Goal: Task Accomplishment & Management: Manage account settings

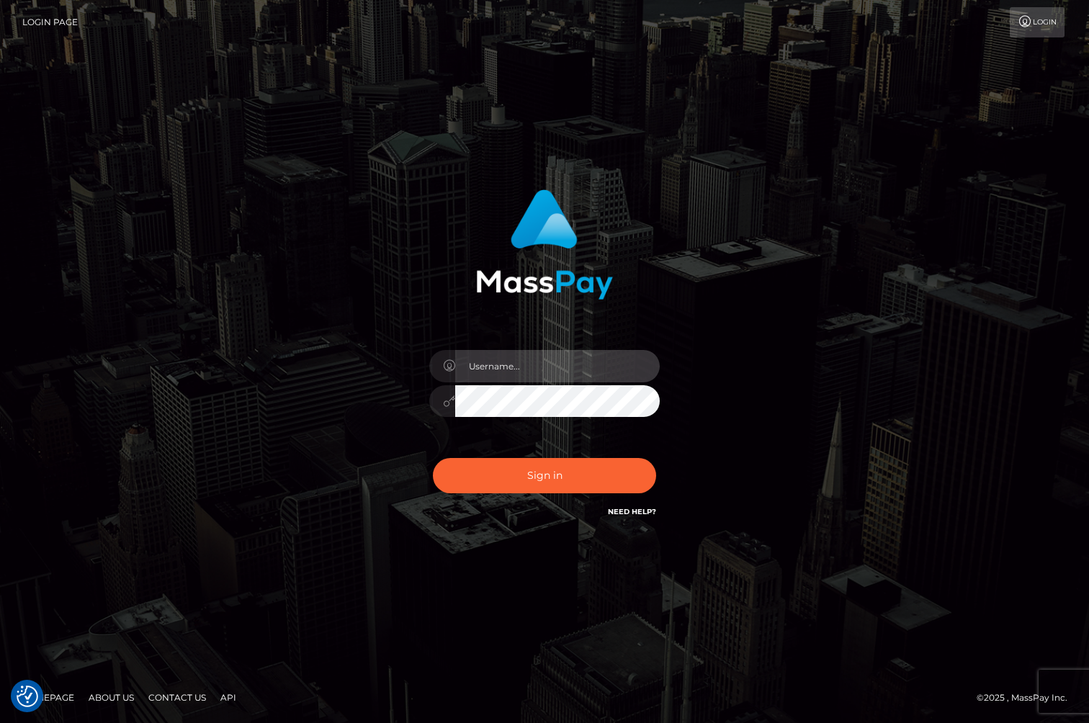
click at [527, 351] on input "text" at bounding box center [557, 366] width 205 height 32
click at [0, 722] on com-1password-button at bounding box center [0, 723] width 0 height 0
type input "jackson.whop"
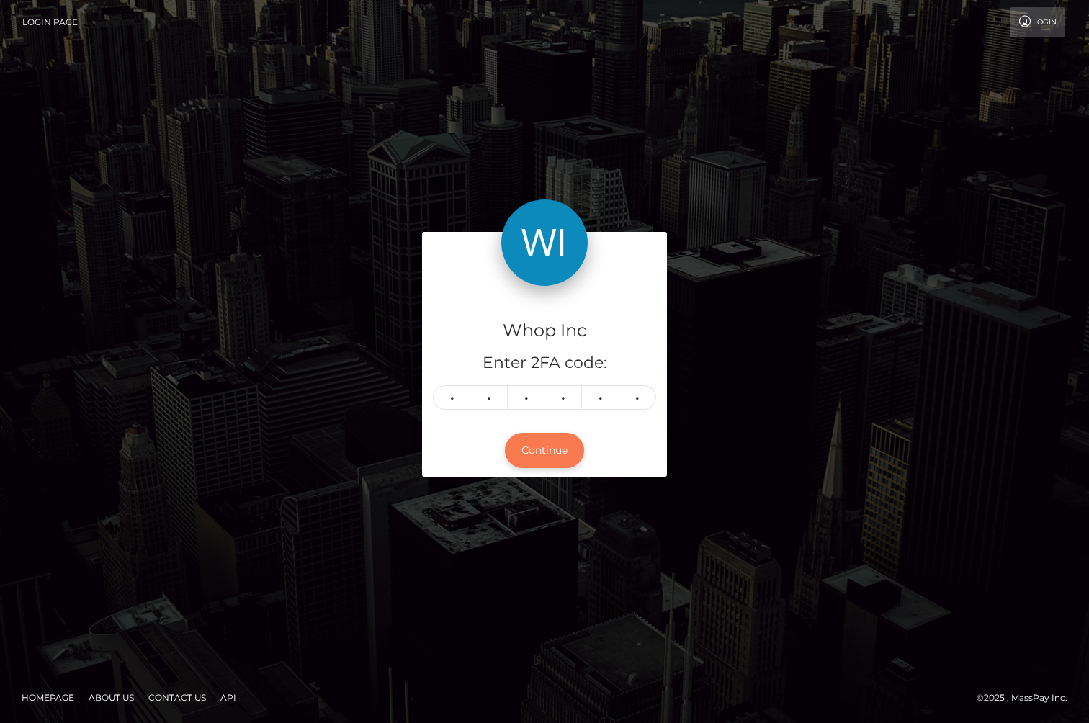
click at [555, 453] on button "Continue" at bounding box center [544, 450] width 79 height 35
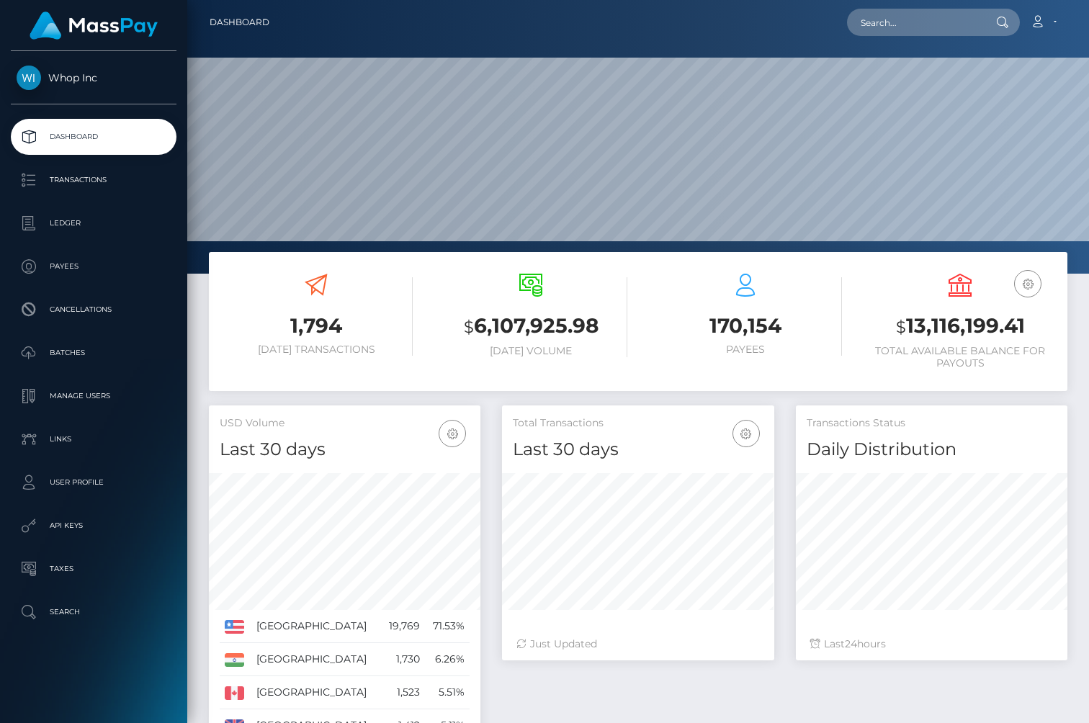
scroll to position [255, 272]
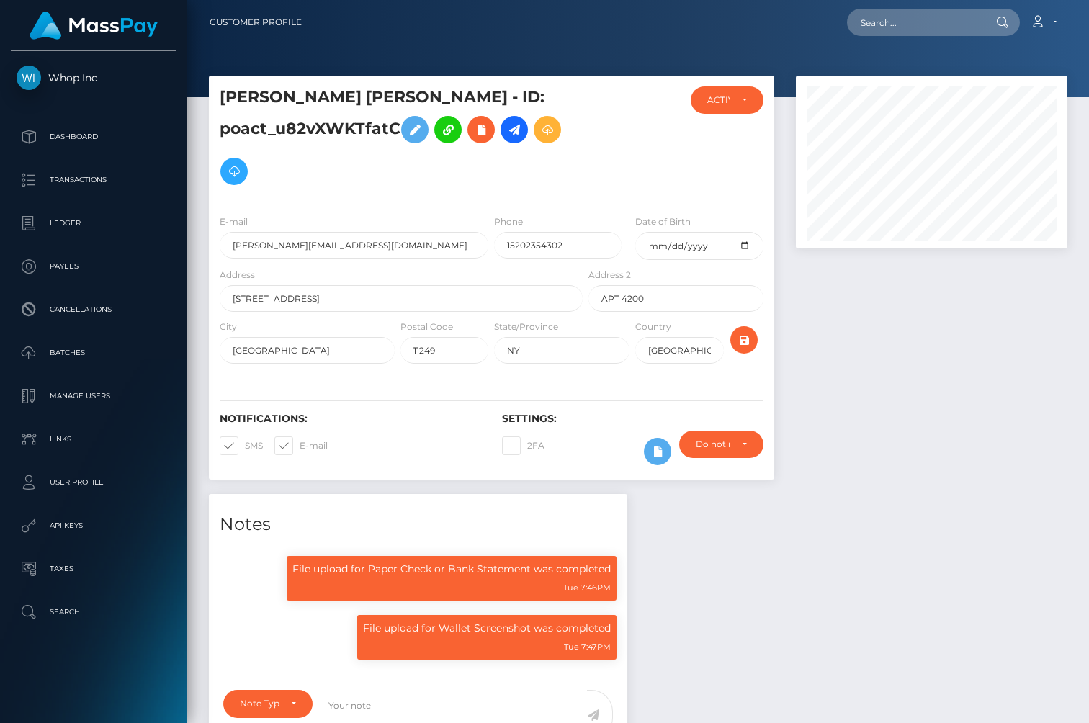
scroll to position [173, 272]
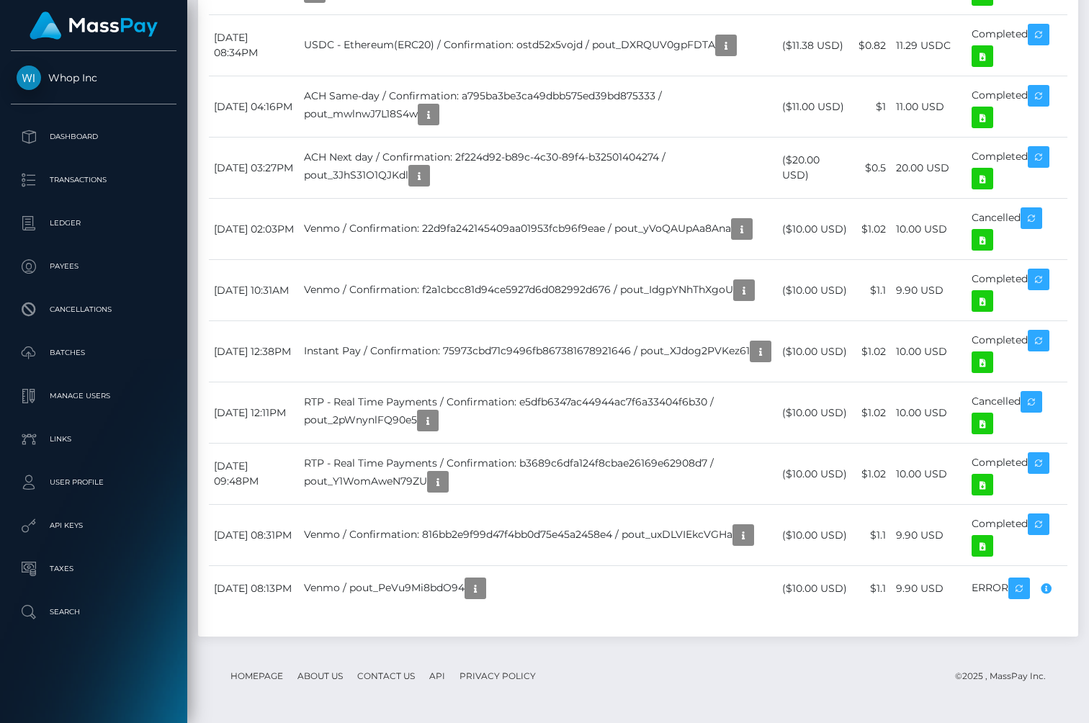
scroll to position [3114, 0]
click at [50, 173] on p "Transactions" at bounding box center [94, 180] width 154 height 22
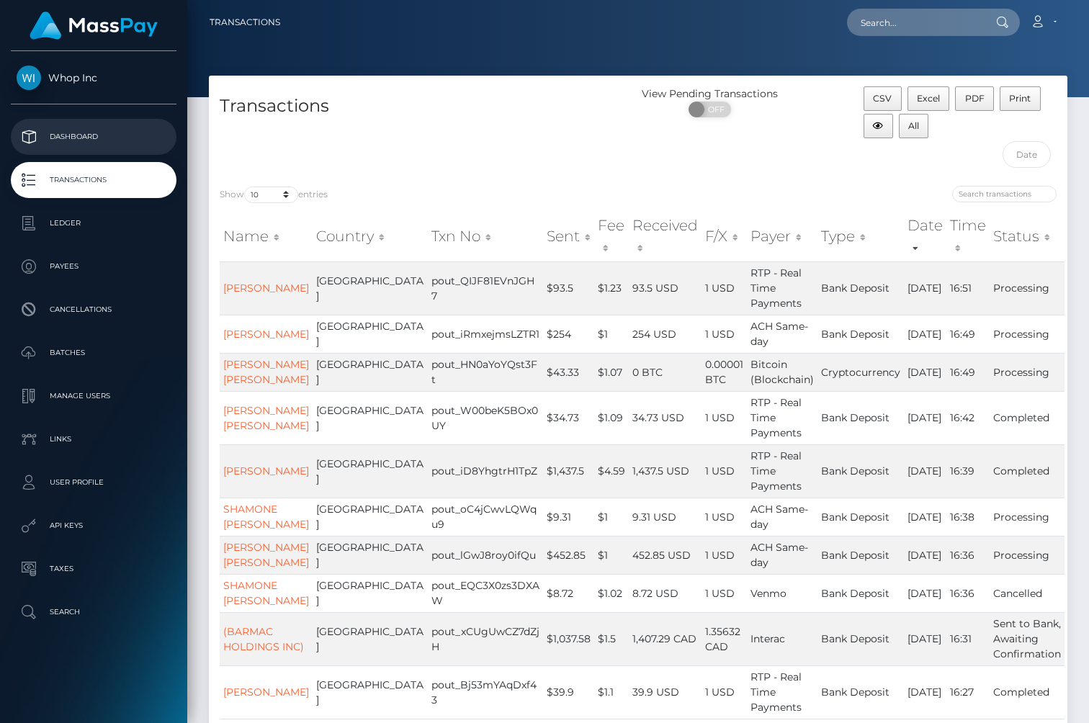
click at [66, 148] on link "Dashboard" at bounding box center [94, 137] width 166 height 36
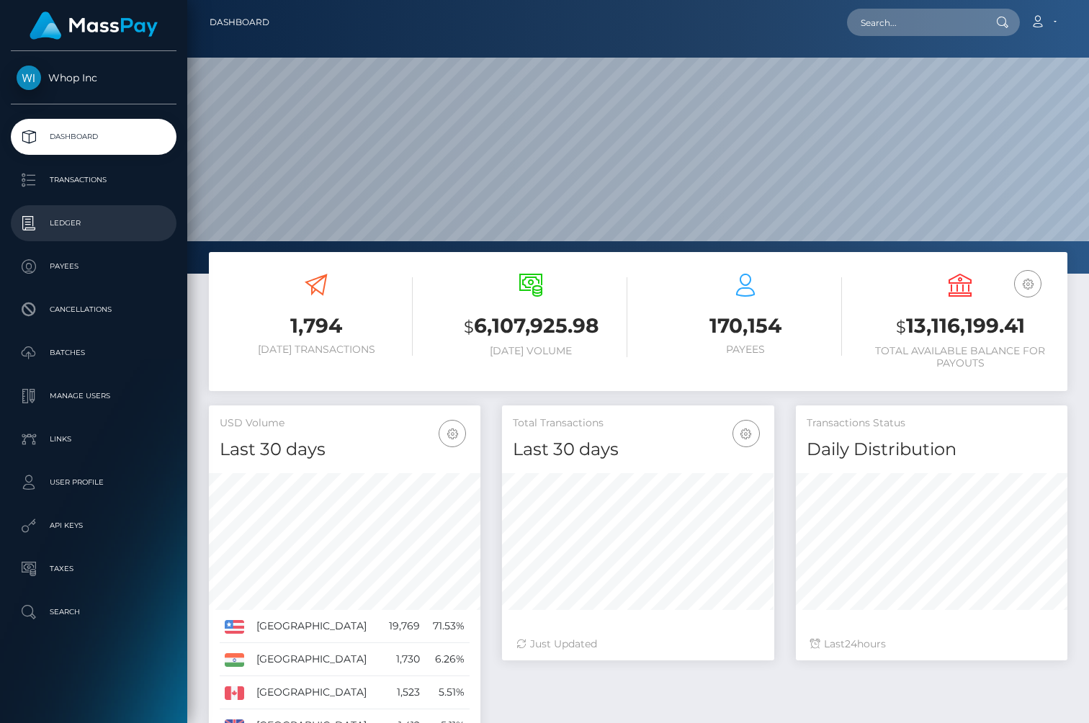
scroll to position [255, 272]
click at [106, 267] on p "Payees" at bounding box center [94, 267] width 154 height 22
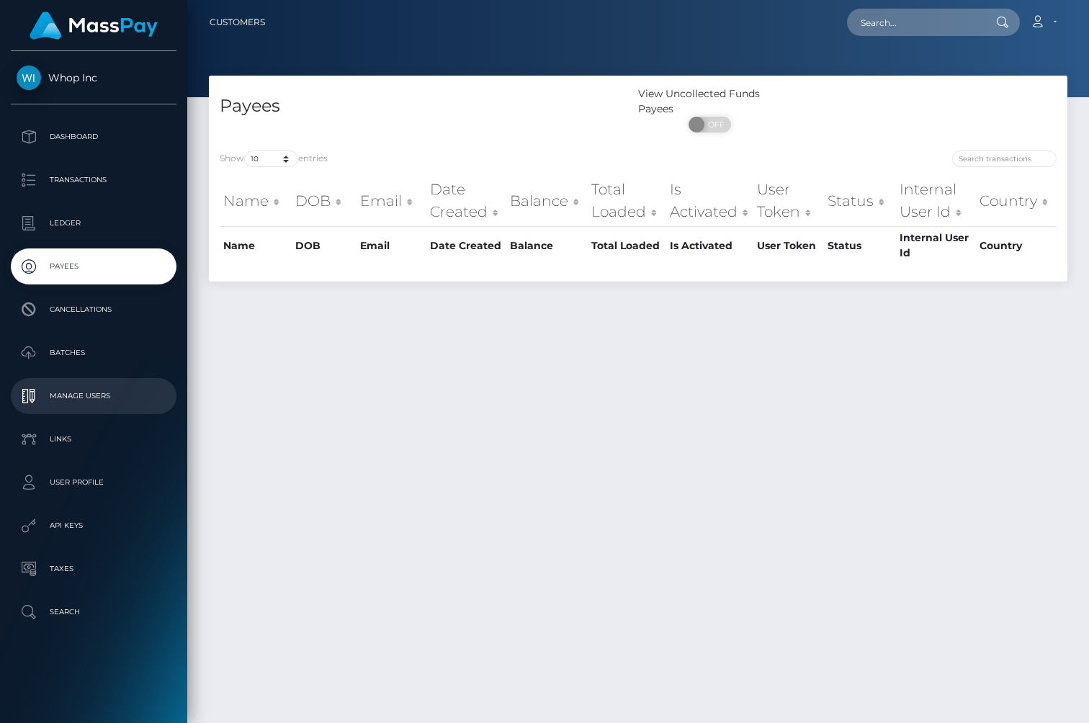
click at [109, 390] on p "Manage Users" at bounding box center [94, 396] width 154 height 22
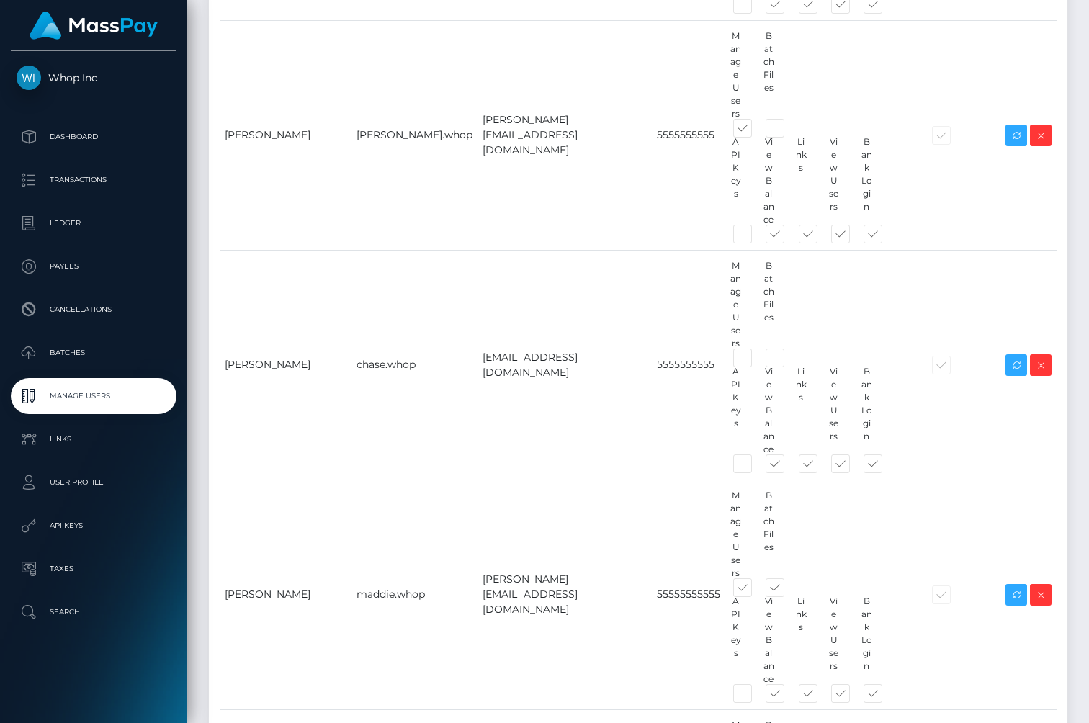
scroll to position [911, 0]
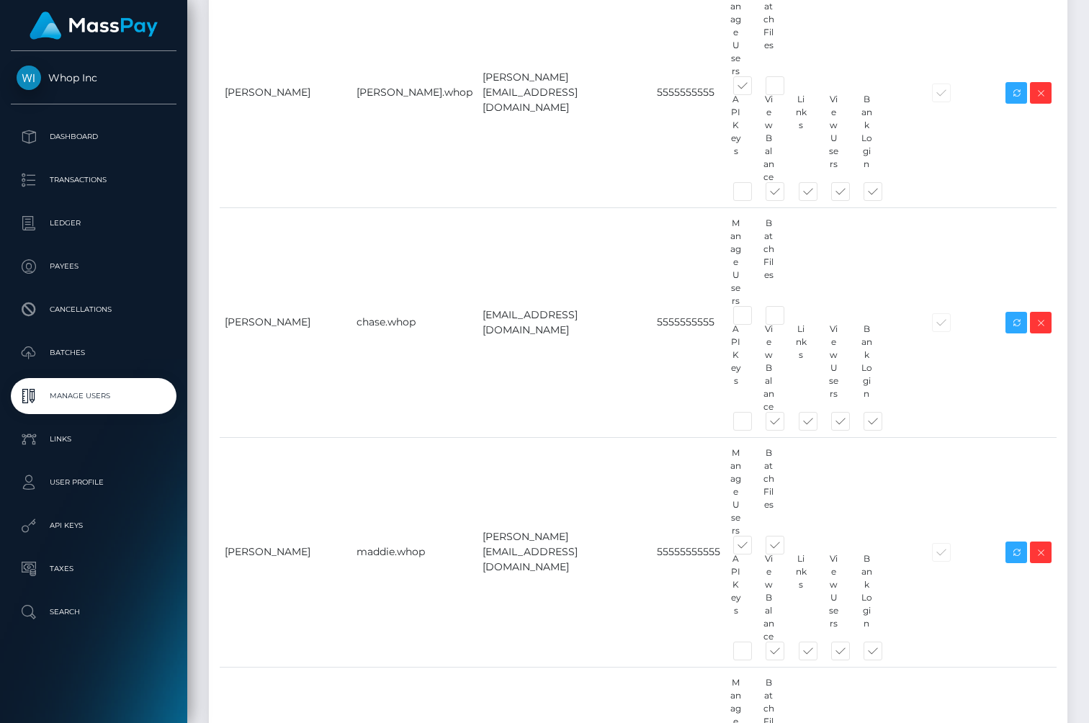
type input "chrismolloy"
type input "[PERSON_NAME][EMAIL_ADDRESS][PERSON_NAME][DOMAIN_NAME]"
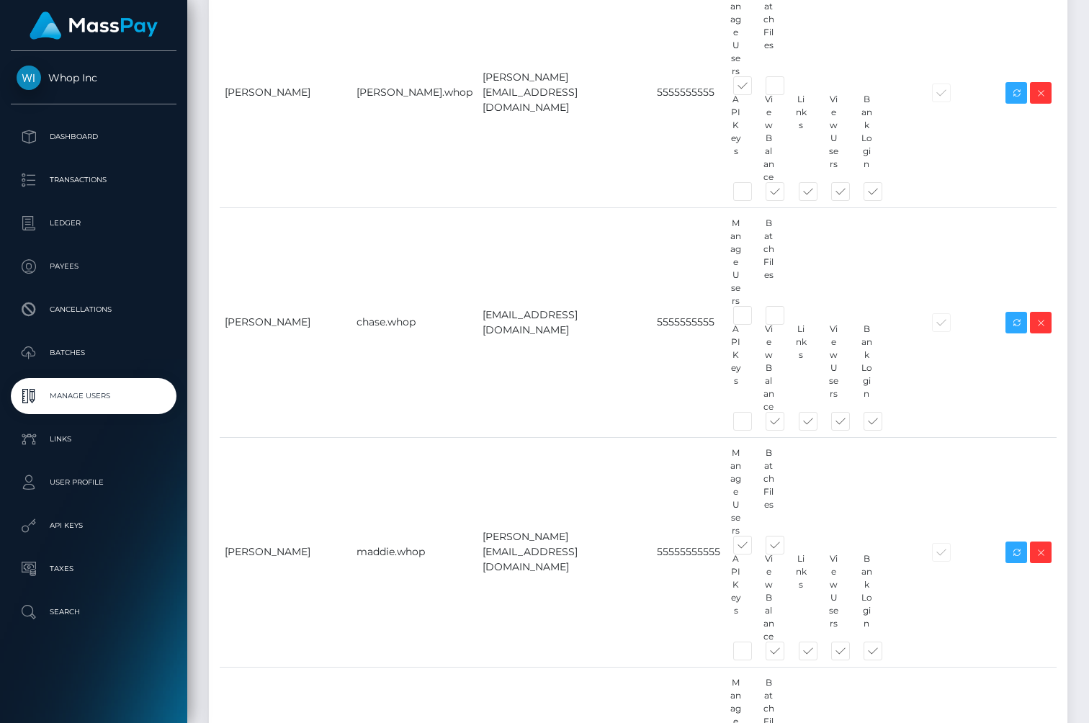
scroll to position [0, 0]
drag, startPoint x: 296, startPoint y: 376, endPoint x: -27, endPoint y: 331, distance: 325.9
click at [0, 331] on html "Whop Inc Dashboard Transactions Ledger Payees Cancellations Links" at bounding box center [544, 425] width 1089 height 2672
type input "5555555555"
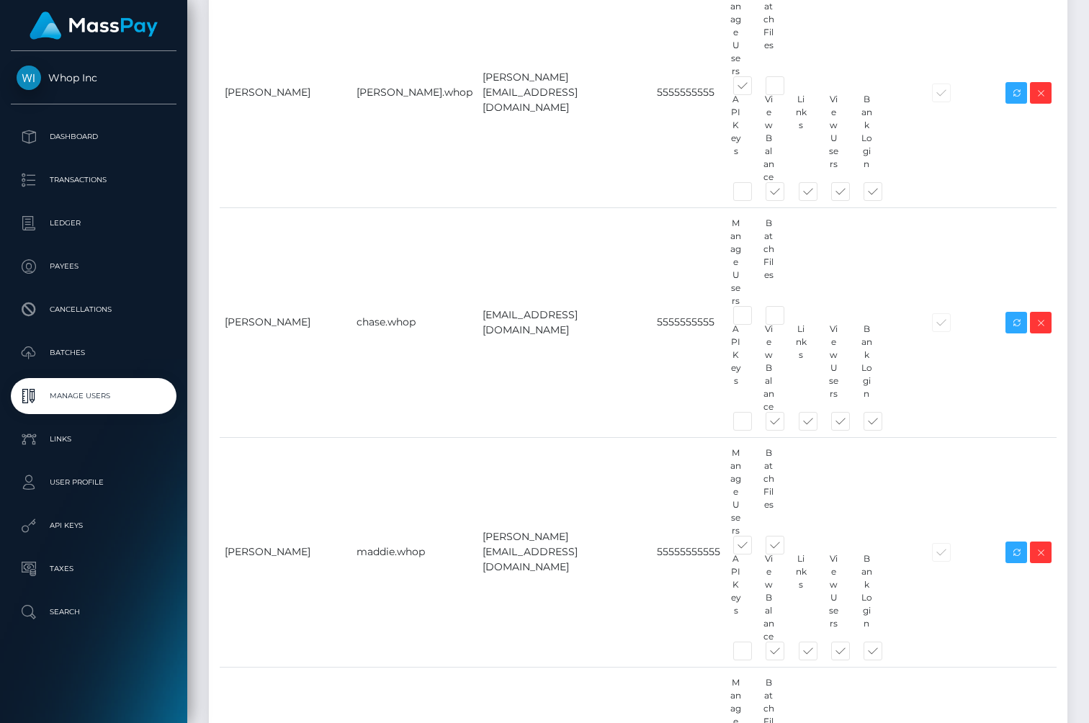
type input "Chris"
type input "Molloy"
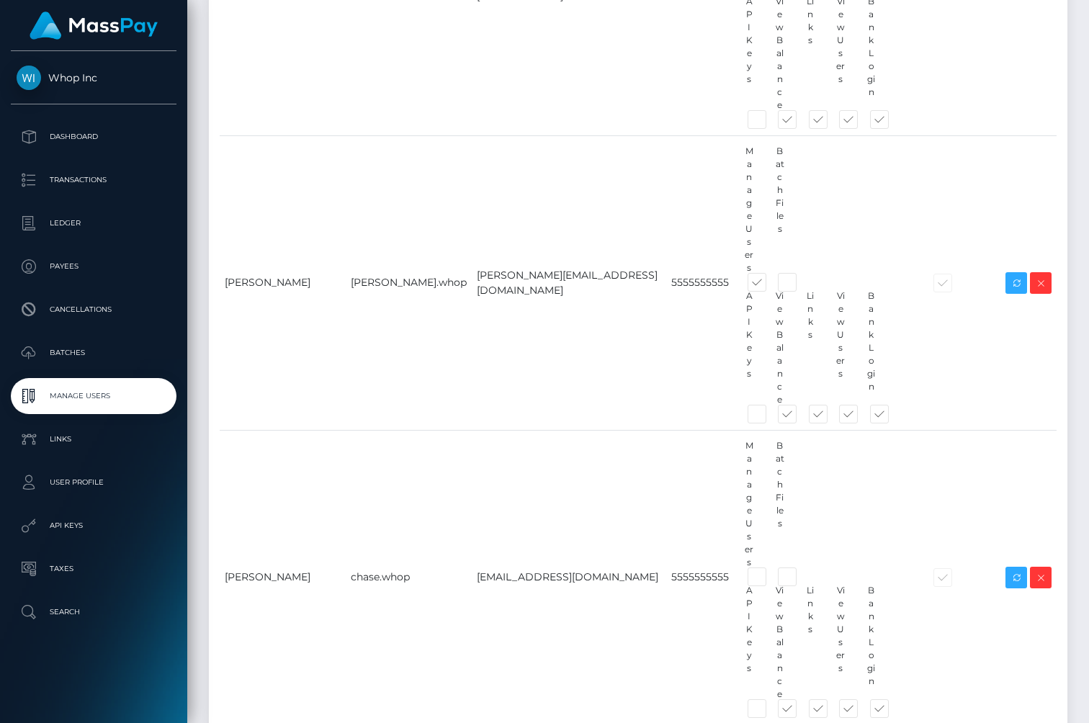
scroll to position [1037, 0]
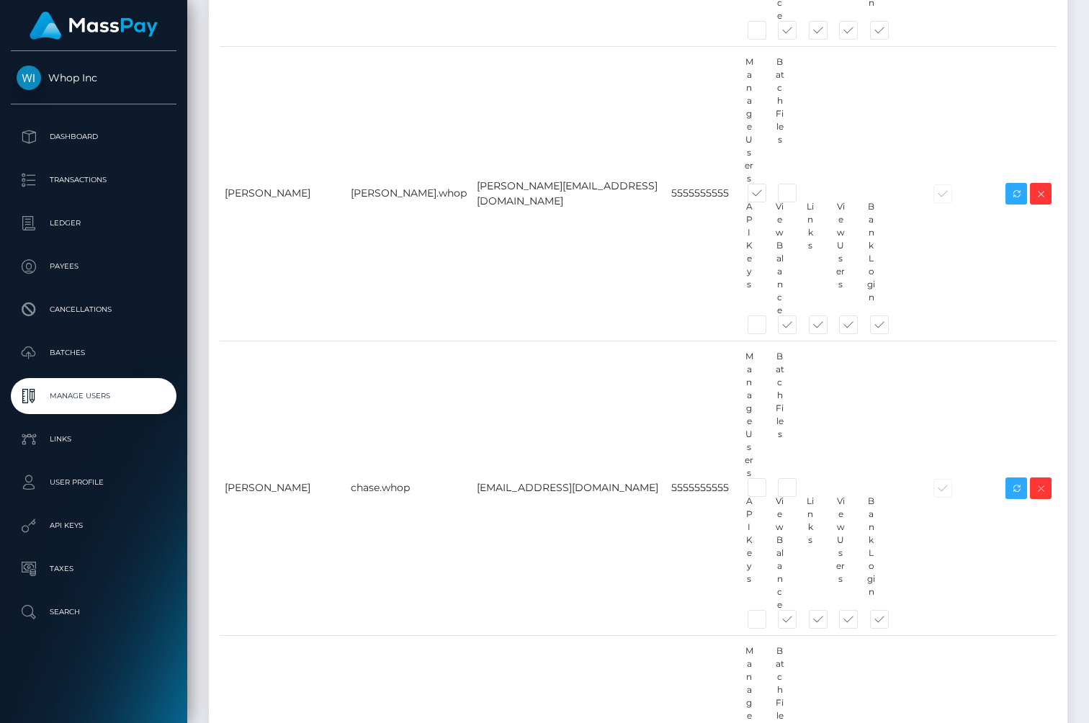
checkbox input "false"
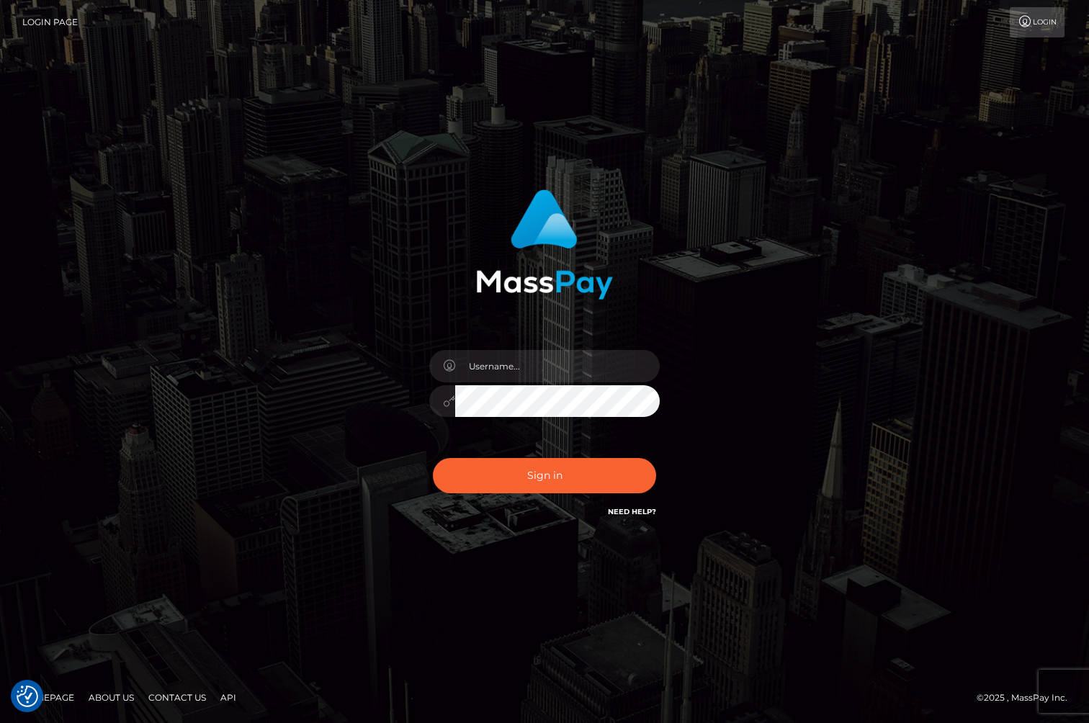
click at [517, 349] on div at bounding box center [544, 394] width 252 height 110
click at [519, 370] on input "text" at bounding box center [557, 366] width 205 height 32
type input "[PERSON_NAME].whop"
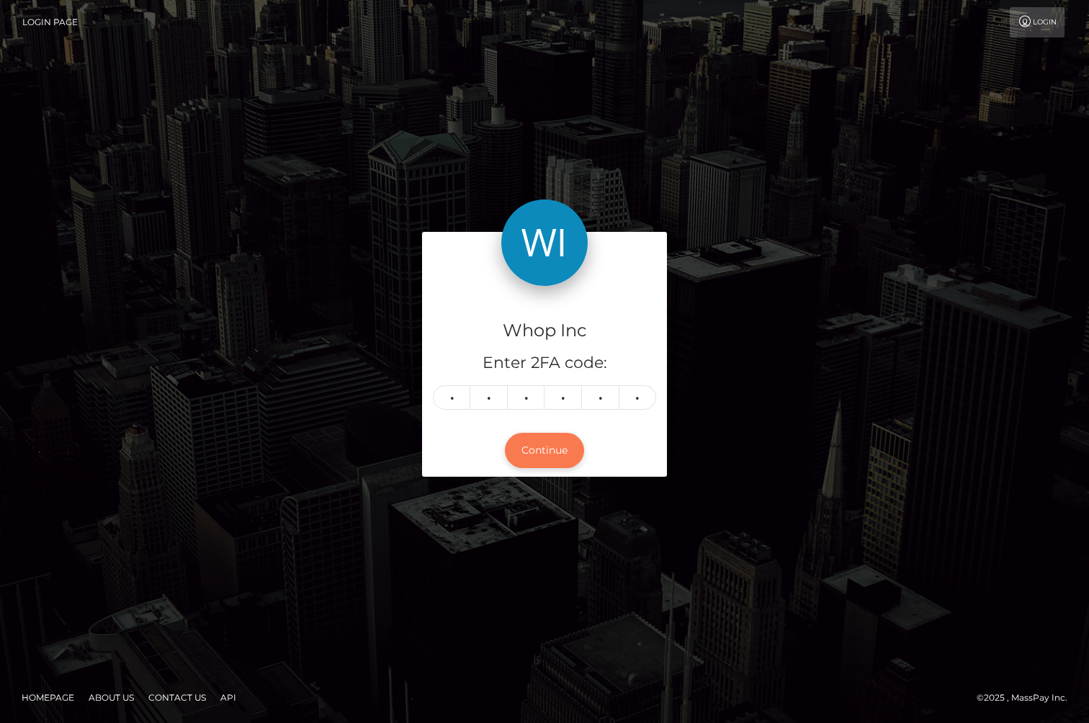
click at [545, 442] on button "Continue" at bounding box center [544, 450] width 79 height 35
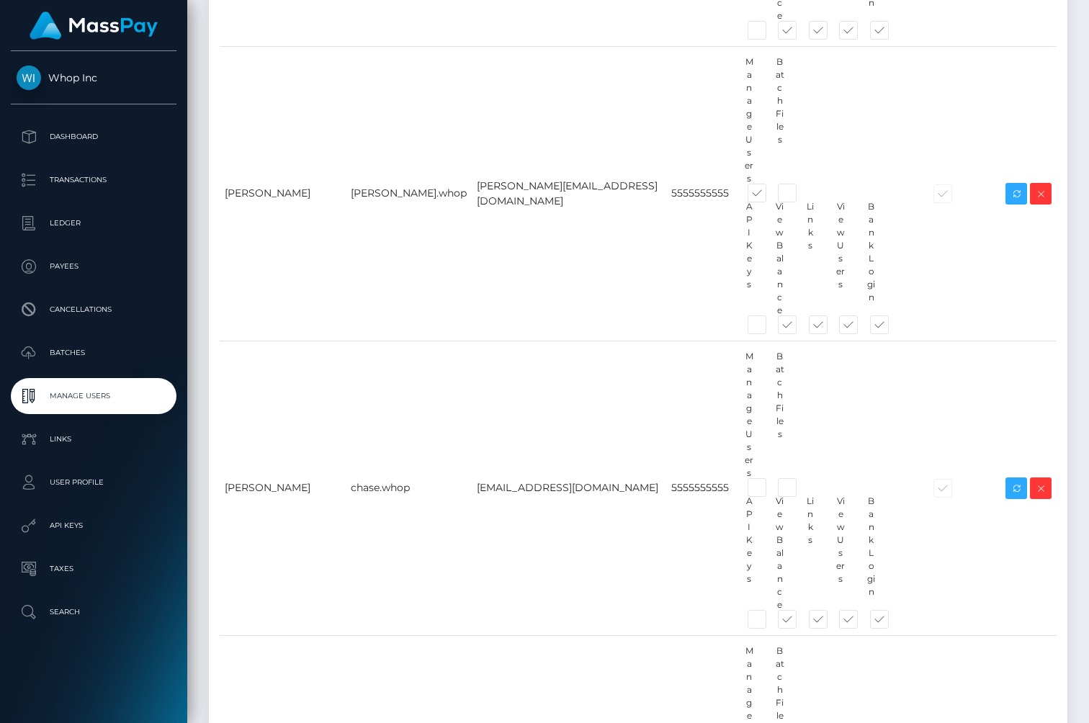
scroll to position [1025, 0]
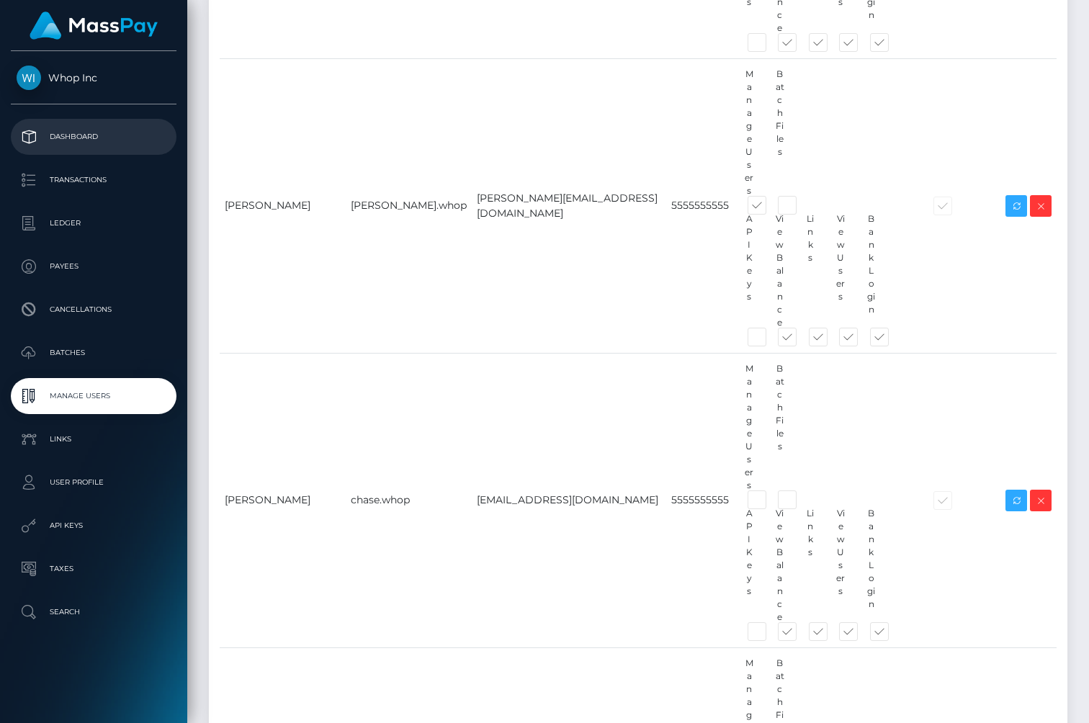
click at [109, 143] on p "Dashboard" at bounding box center [94, 137] width 154 height 22
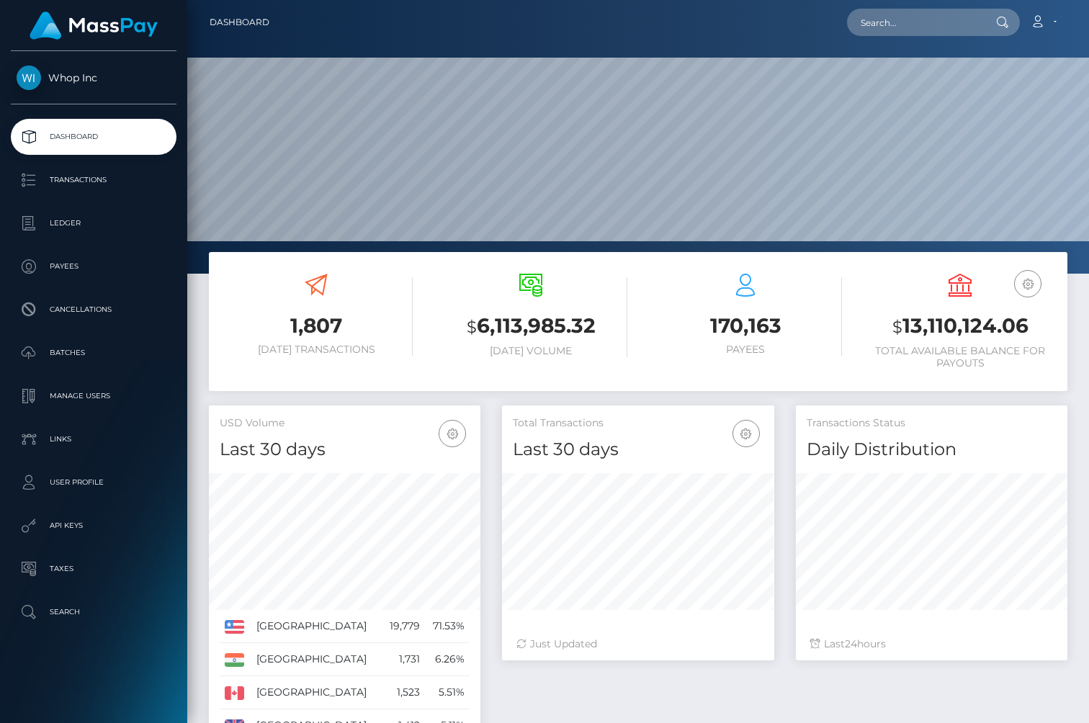
scroll to position [255, 272]
click at [114, 400] on p "Manage Users" at bounding box center [94, 396] width 154 height 22
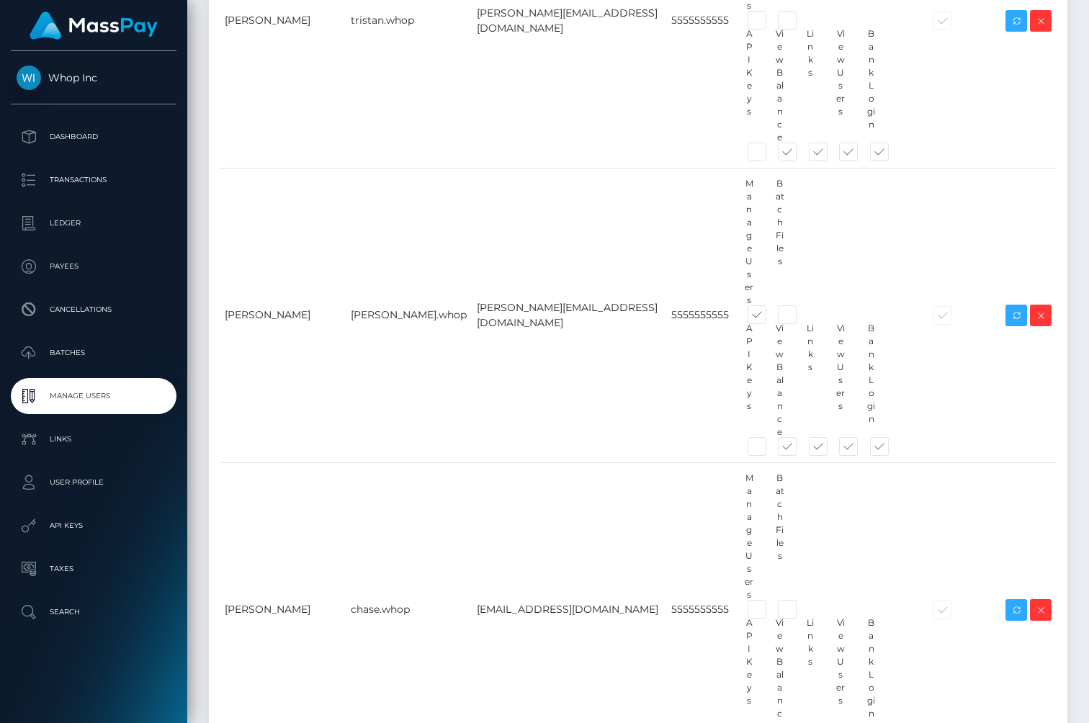
scroll to position [903, 0]
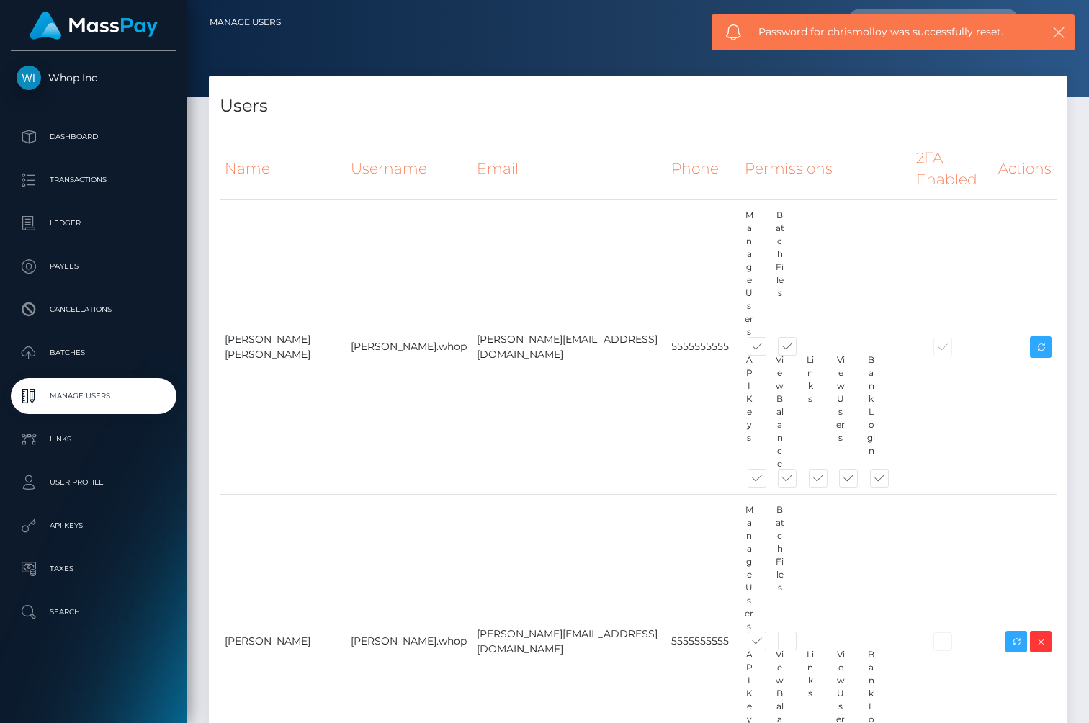
click at [1059, 30] on icon "button" at bounding box center [1059, 32] width 14 height 14
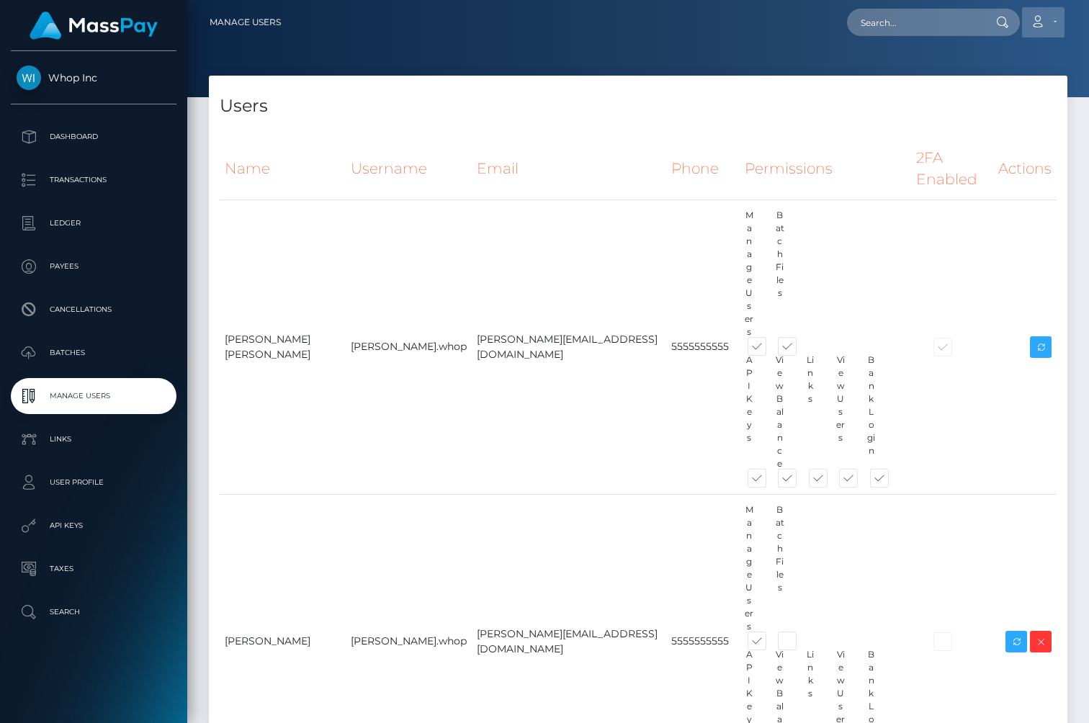
click at [1038, 22] on icon at bounding box center [1037, 22] width 15 height 12
click at [735, 94] on h4 "Users" at bounding box center [638, 106] width 837 height 25
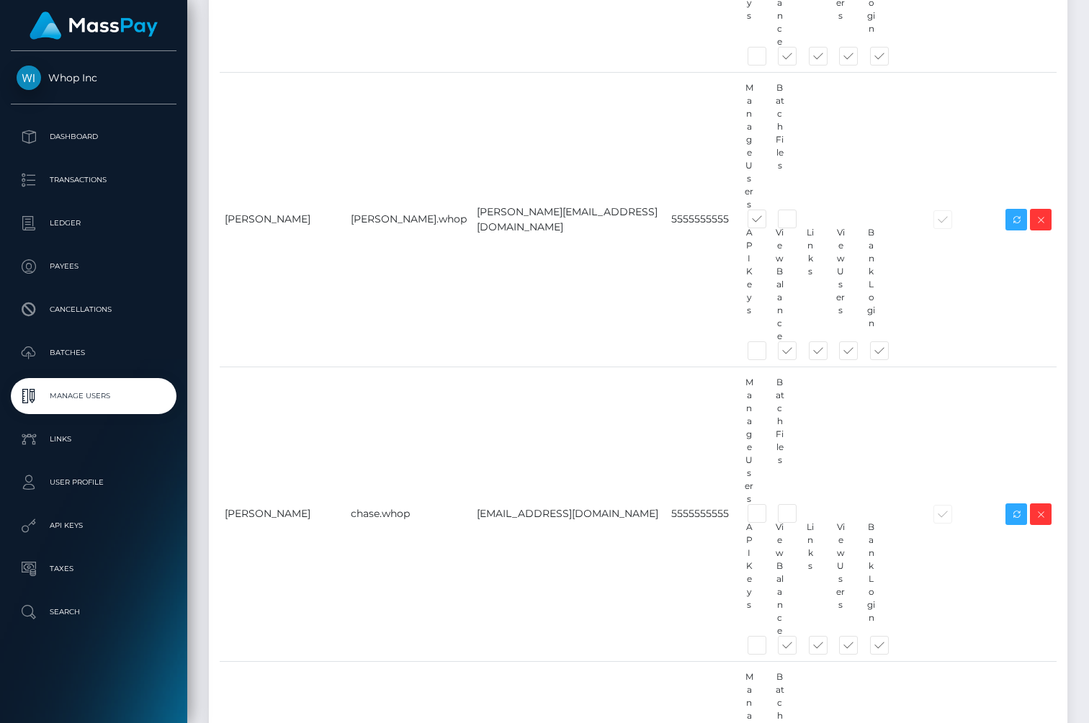
scroll to position [1037, 0]
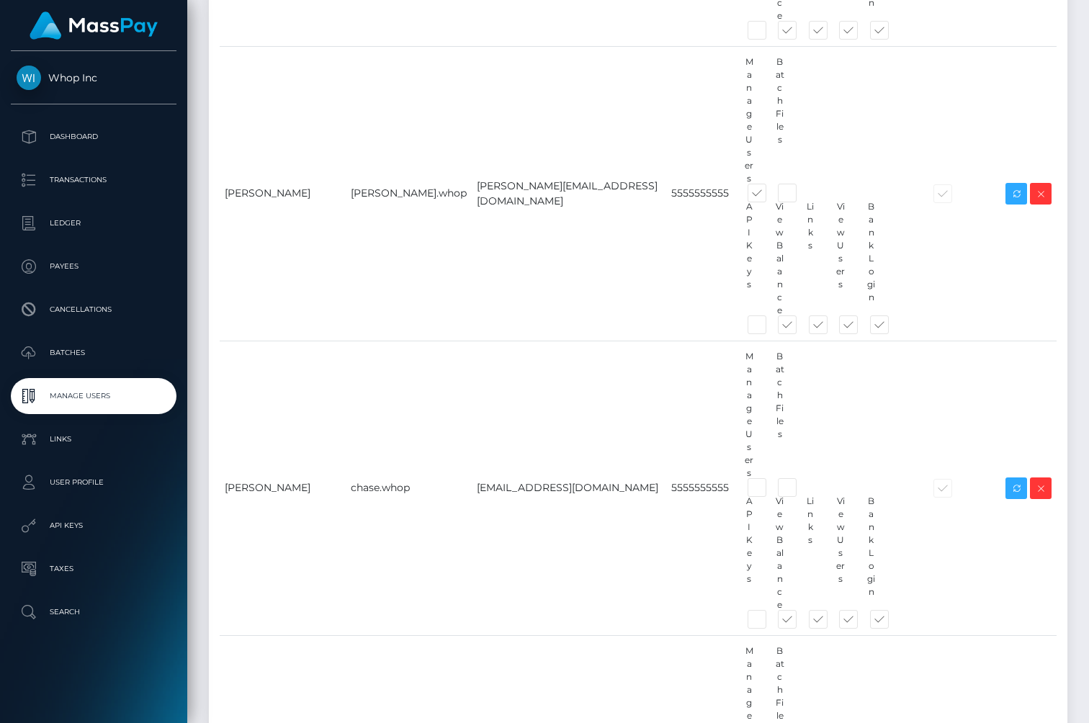
drag, startPoint x: 218, startPoint y: 359, endPoint x: 521, endPoint y: 365, distance: 303.3
click at [159, 151] on link "Dashboard" at bounding box center [94, 137] width 166 height 36
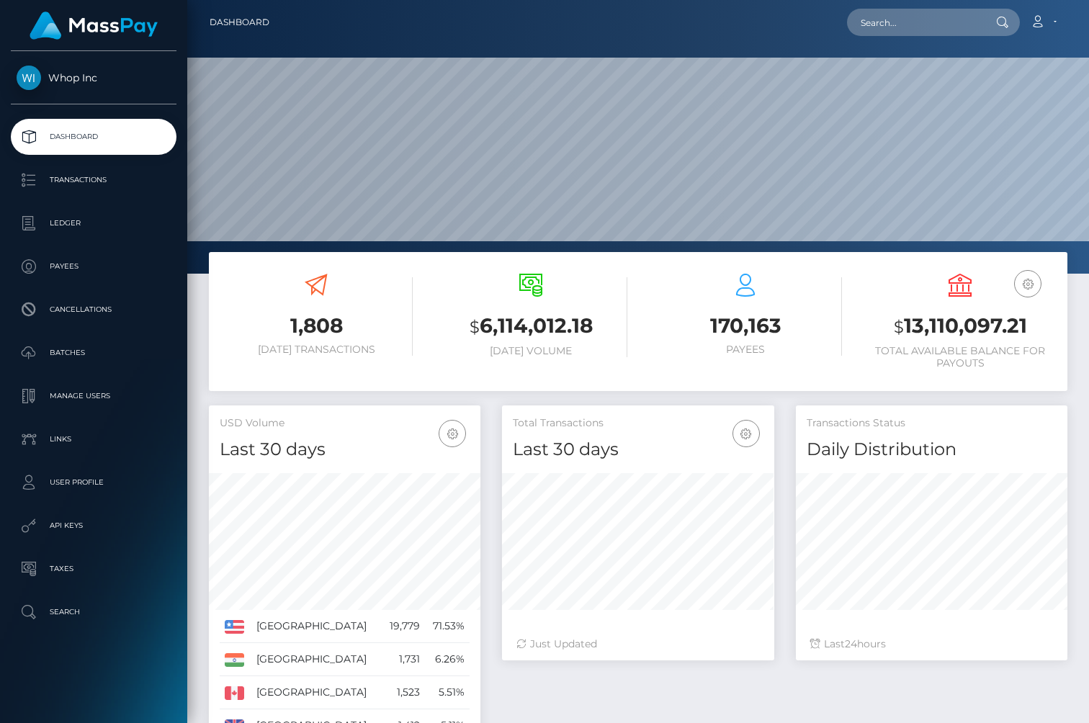
scroll to position [255, 272]
click at [109, 398] on p "Manage Users" at bounding box center [94, 396] width 154 height 22
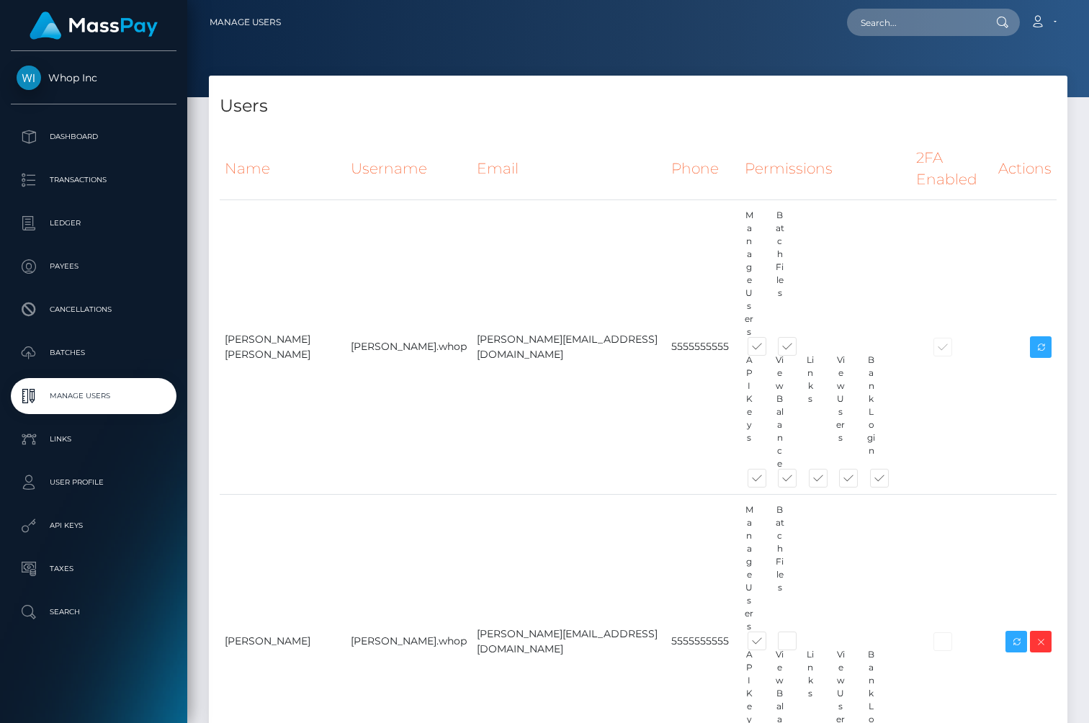
drag, startPoint x: 242, startPoint y: 102, endPoint x: 267, endPoint y: 102, distance: 24.5
click at [267, 102] on h4 "Users" at bounding box center [638, 106] width 837 height 25
